Goal: Information Seeking & Learning: Learn about a topic

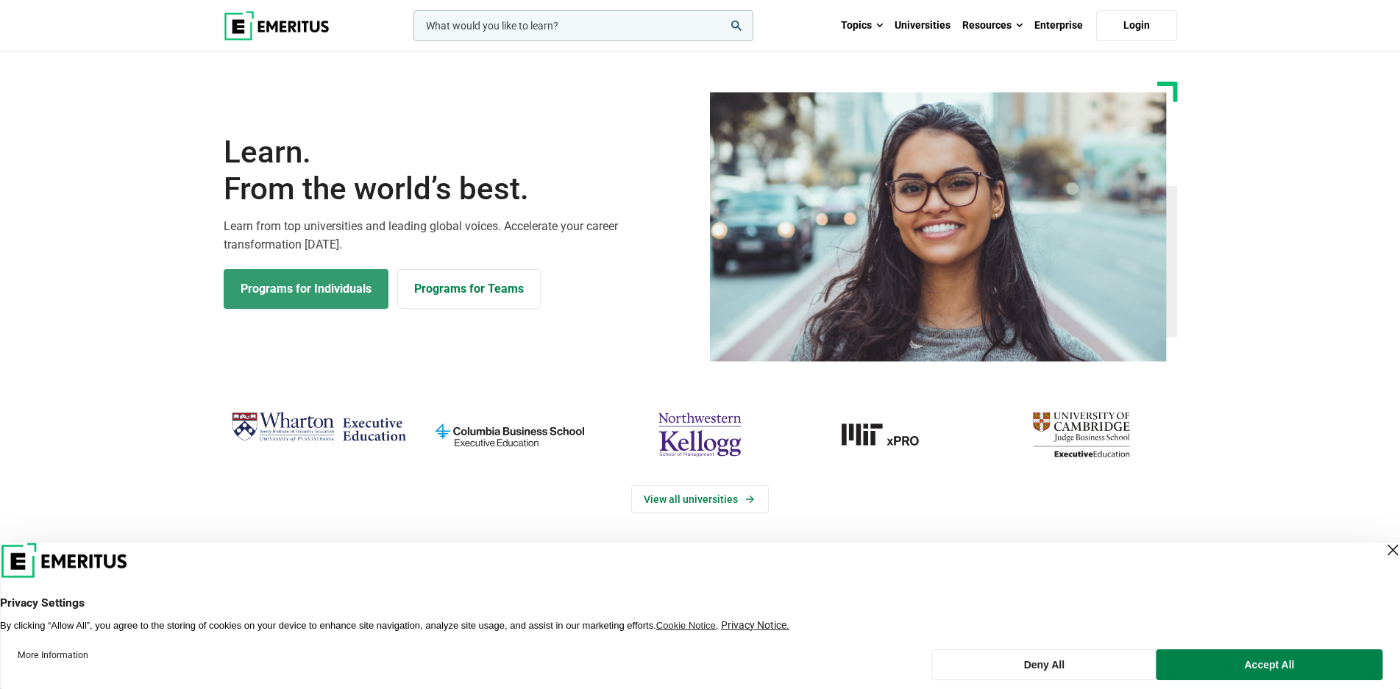
click at [260, 302] on link "Programs for Individuals" at bounding box center [306, 289] width 165 height 40
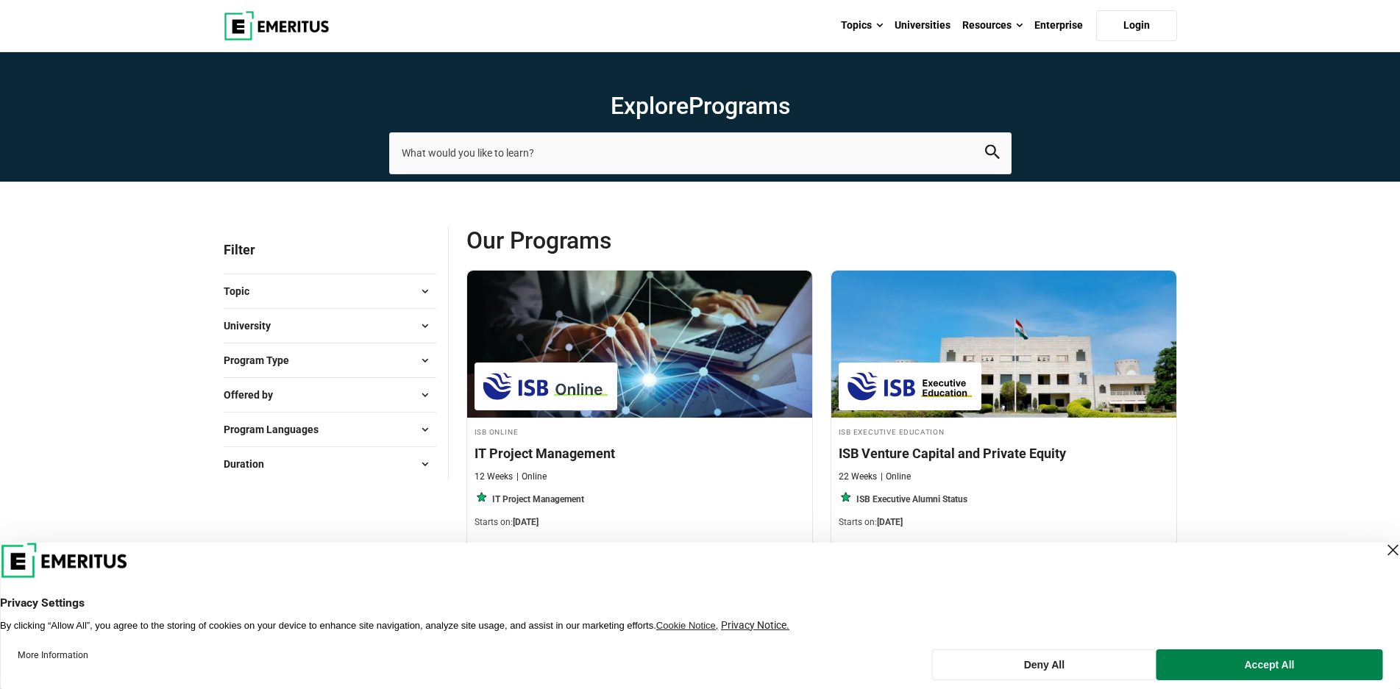
click at [387, 291] on button "Topic" at bounding box center [330, 291] width 213 height 22
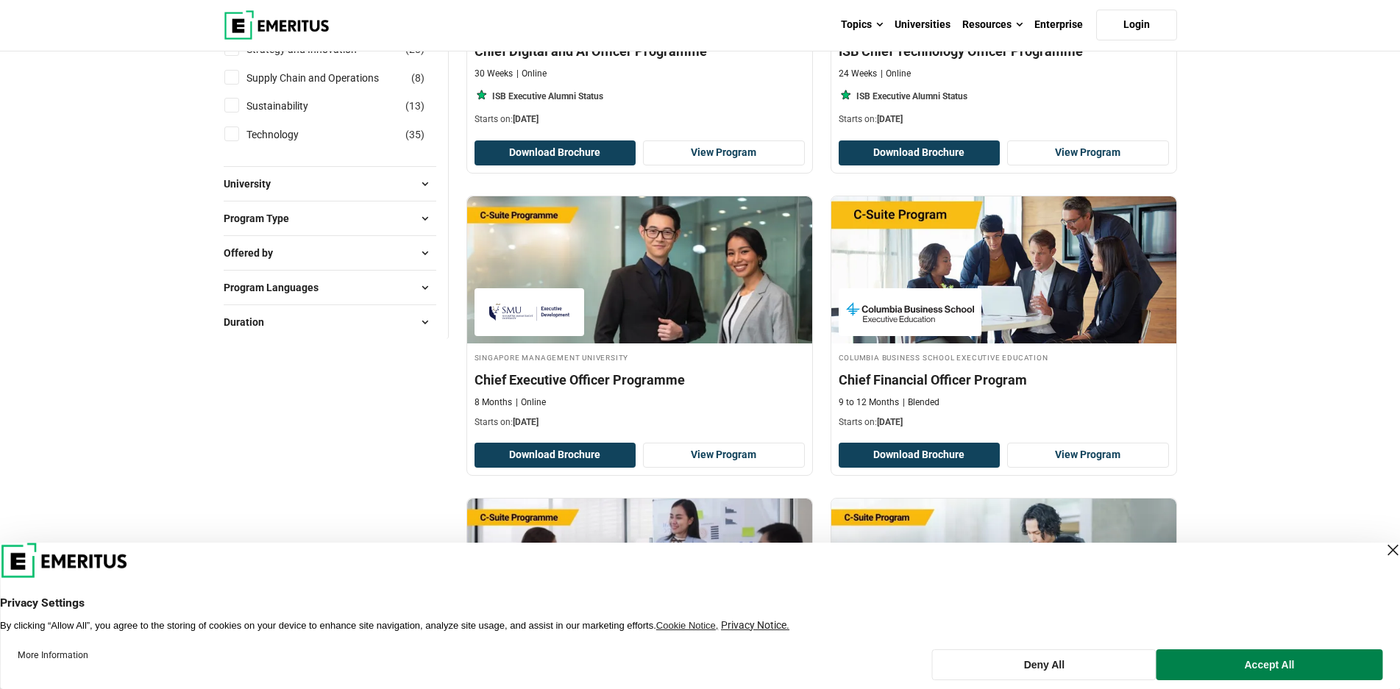
scroll to position [736, 0]
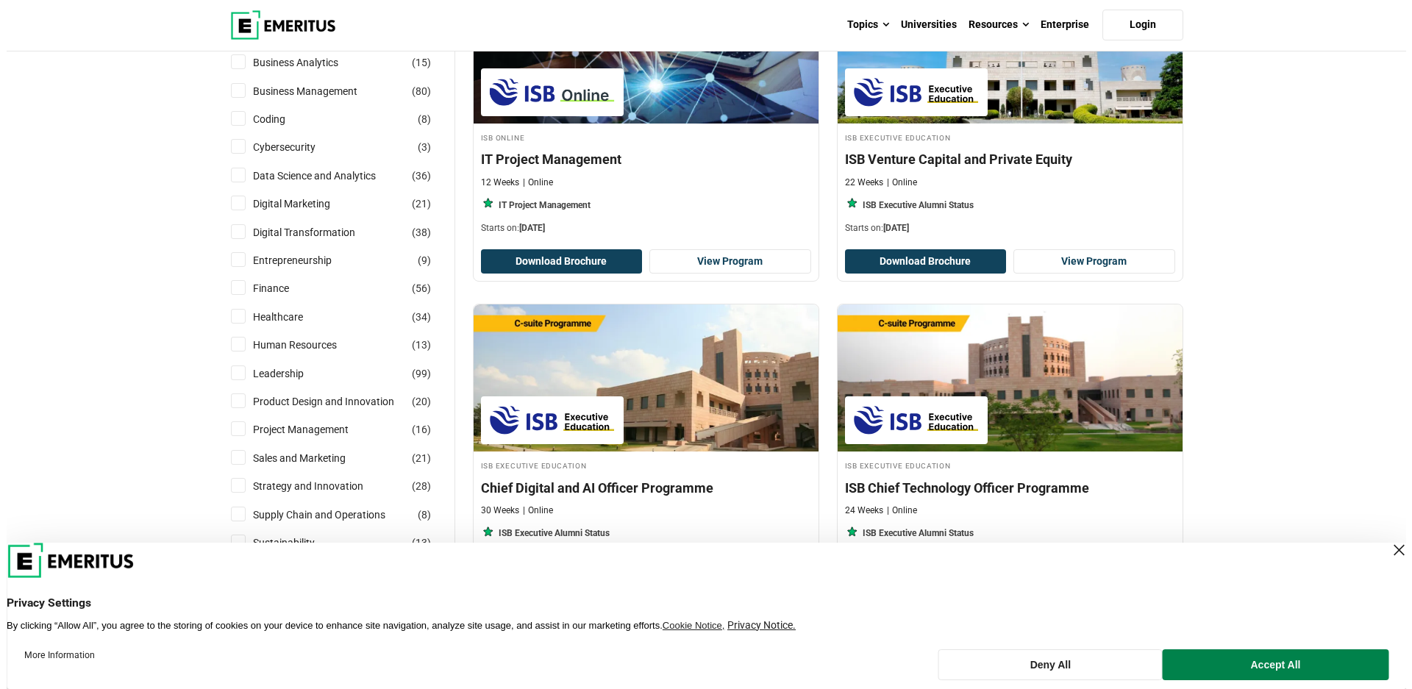
scroll to position [0, 0]
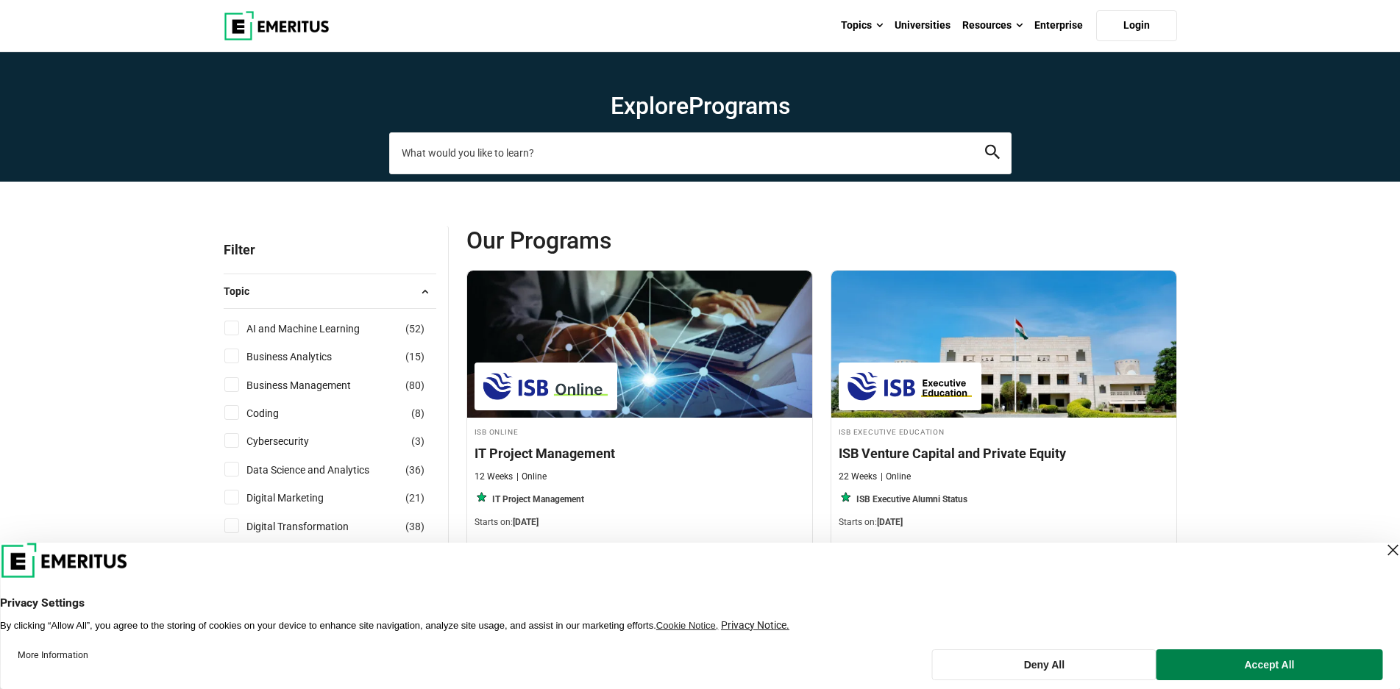
click at [442, 157] on input "search-page" at bounding box center [700, 152] width 622 height 41
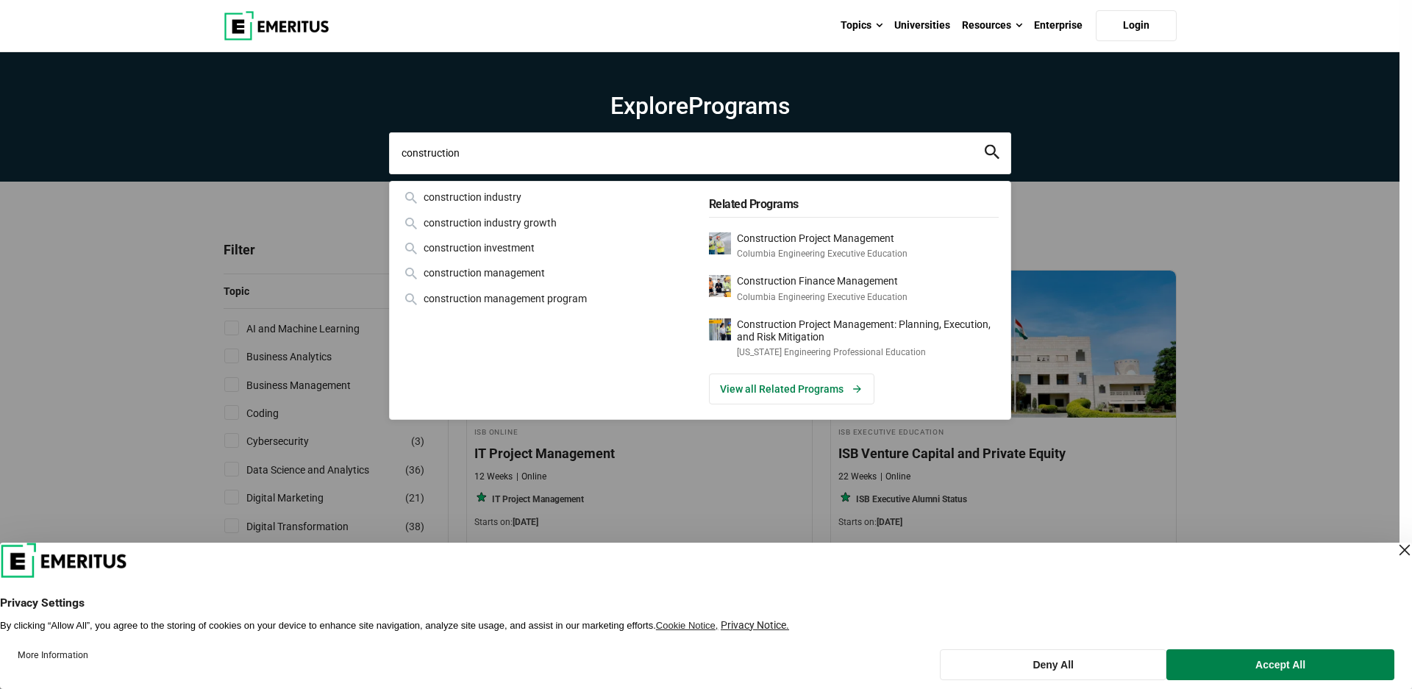
type input "construction"
click at [985, 145] on button "search" at bounding box center [992, 153] width 15 height 17
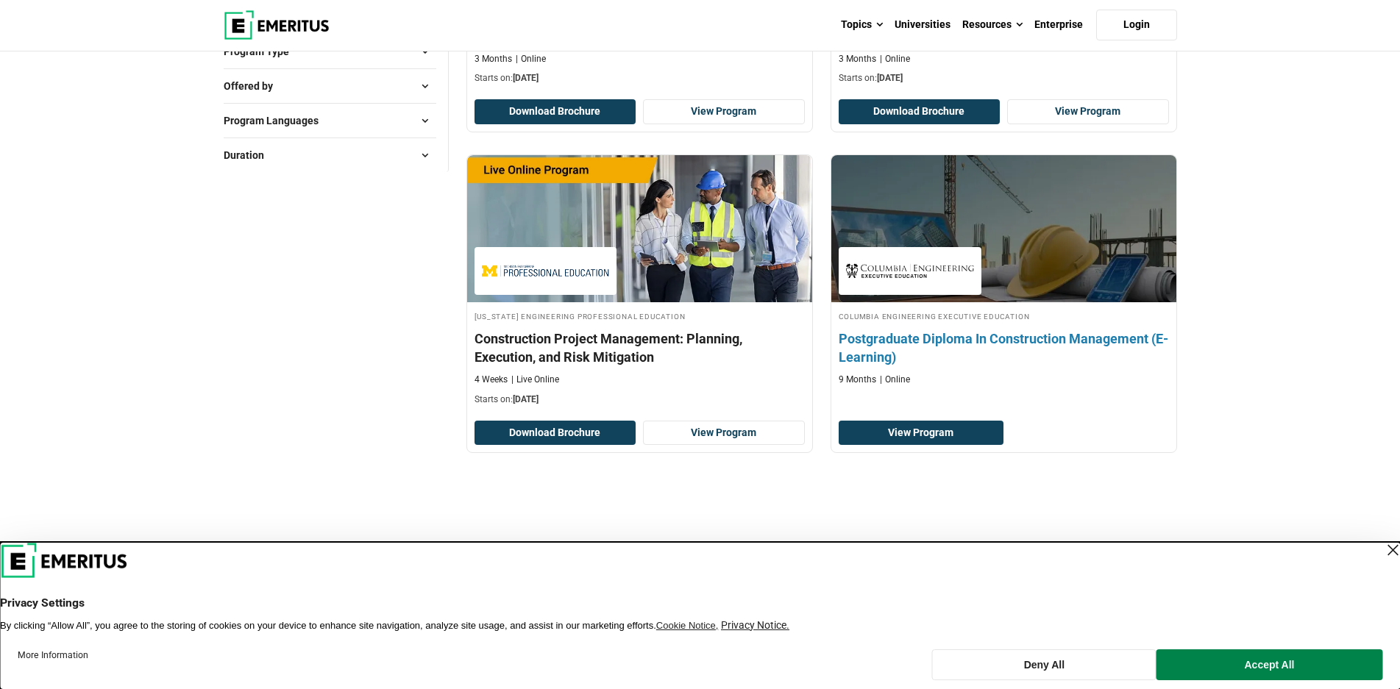
scroll to position [441, 0]
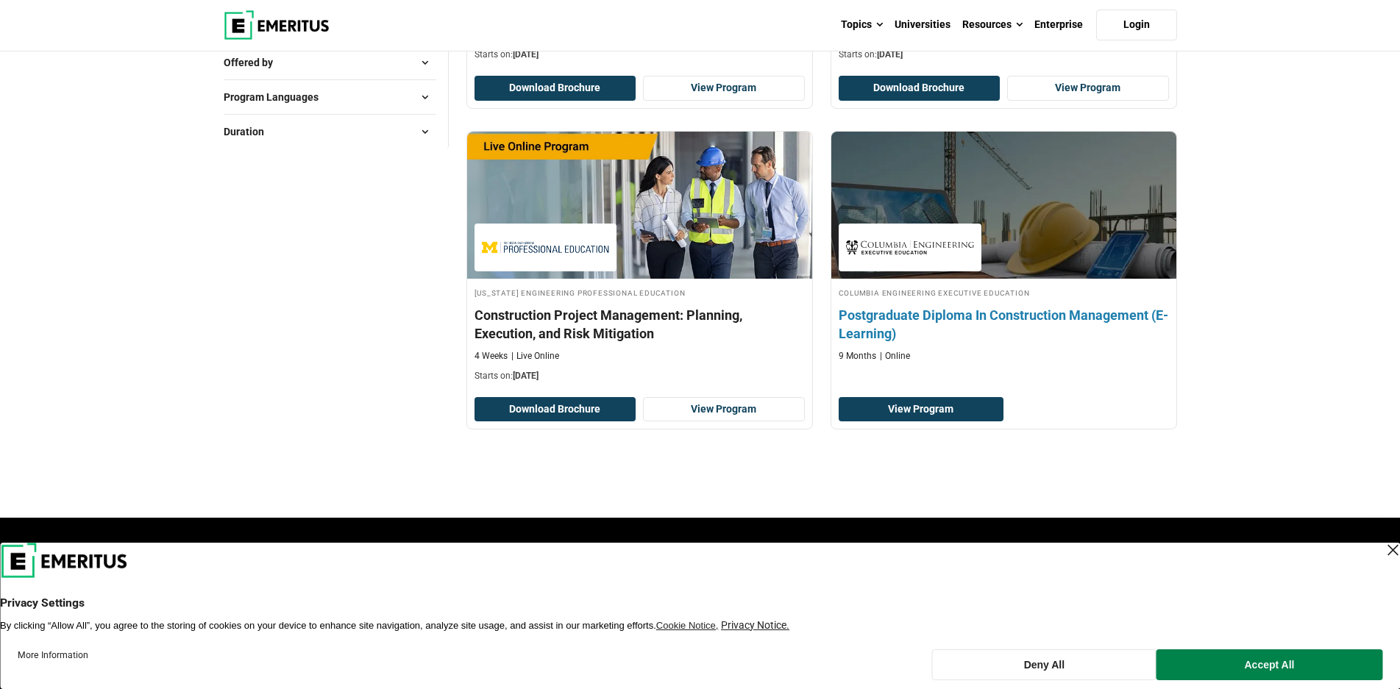
click at [956, 320] on h4 "Postgraduate Diploma In Construction Management (E-Learning)" at bounding box center [1004, 324] width 330 height 37
